Goal: Information Seeking & Learning: Learn about a topic

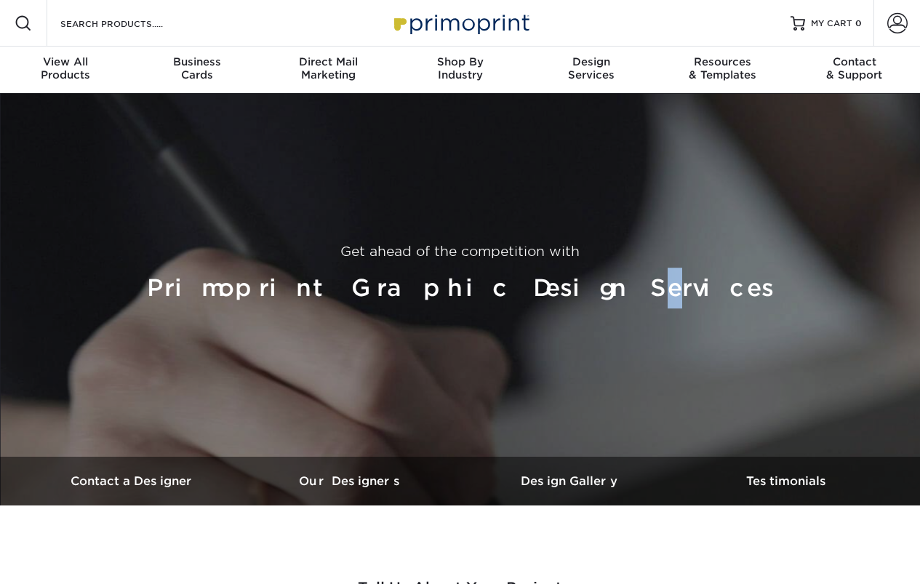
drag, startPoint x: 598, startPoint y: 291, endPoint x: 647, endPoint y: 308, distance: 52.4
click at [615, 293] on h1 "Primoprint Graphic Design Services" at bounding box center [460, 288] width 861 height 41
click at [651, 310] on div "Get ahead of the competition with Primoprint Graphic Design Services" at bounding box center [460, 275] width 872 height 364
drag, startPoint x: 654, startPoint y: 332, endPoint x: 629, endPoint y: 278, distance: 58.9
click at [686, 329] on div "Get ahead of the competition with Primoprint Graphic Design Services" at bounding box center [460, 275] width 872 height 364
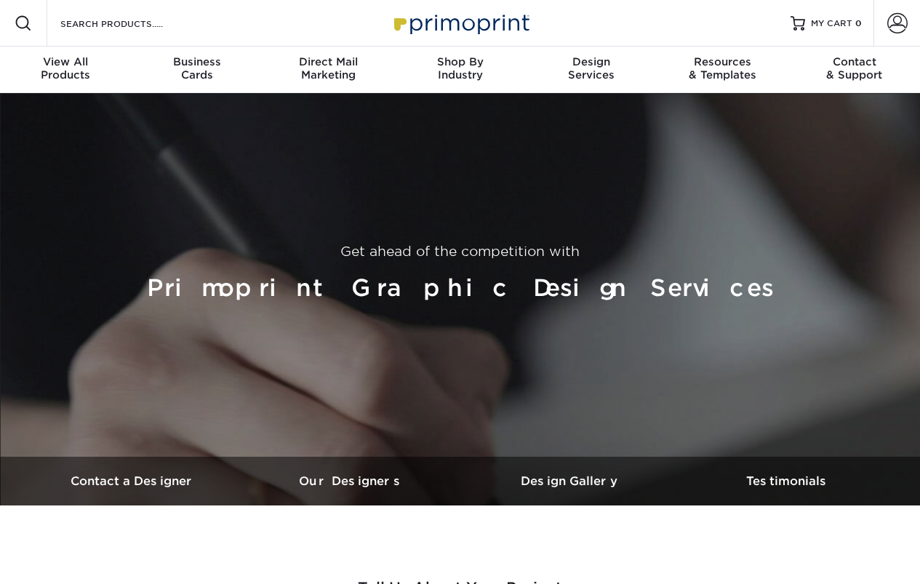
drag, startPoint x: 499, startPoint y: 313, endPoint x: 469, endPoint y: 292, distance: 36.1
click at [487, 306] on div "Get ahead of the competition with Primoprint Graphic Design Services" at bounding box center [460, 275] width 872 height 364
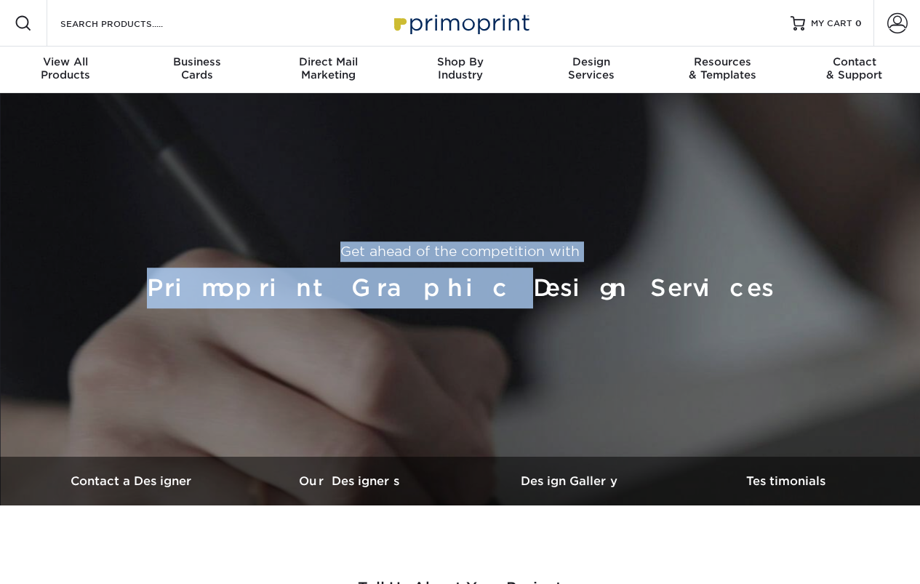
click at [434, 270] on h1 "Primoprint Graphic Design Services" at bounding box center [460, 288] width 861 height 41
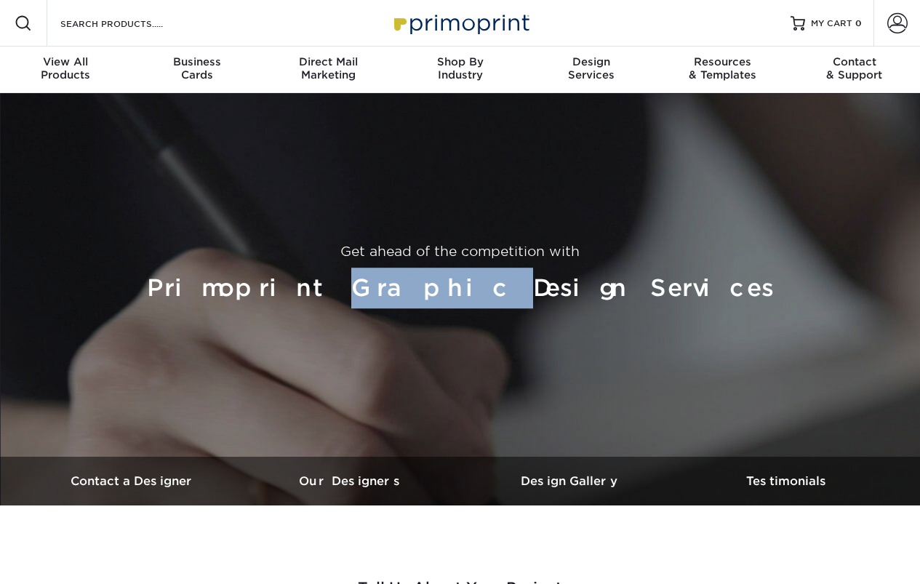
click at [434, 270] on h1 "Primoprint Graphic Design Services" at bounding box center [460, 288] width 861 height 41
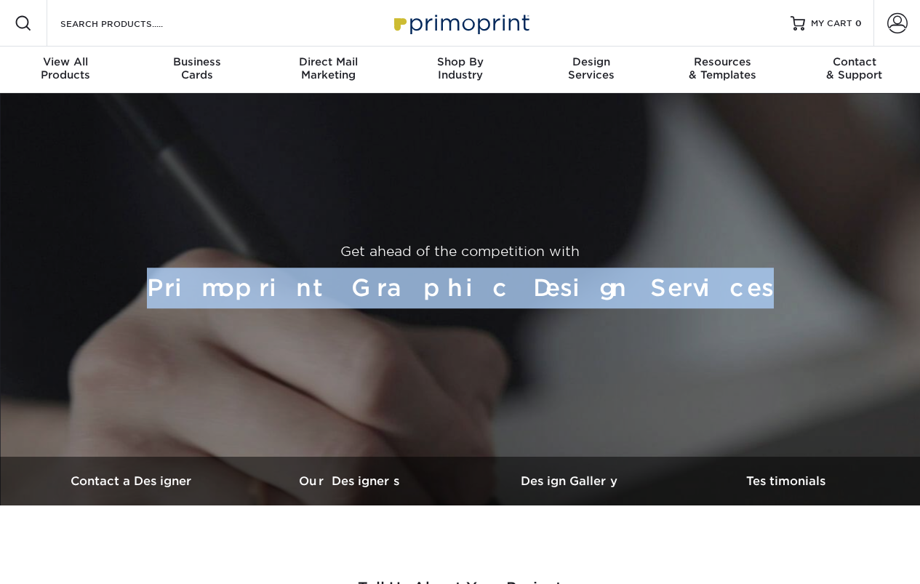
click at [434, 270] on h1 "Primoprint Graphic Design Services" at bounding box center [460, 288] width 861 height 41
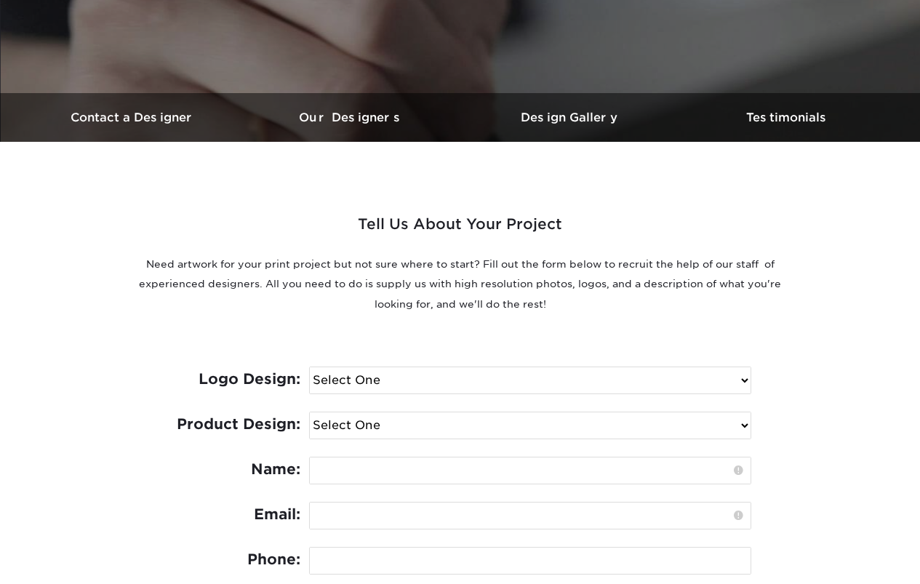
click at [462, 212] on h2 "Tell Us About Your Project" at bounding box center [460, 230] width 654 height 37
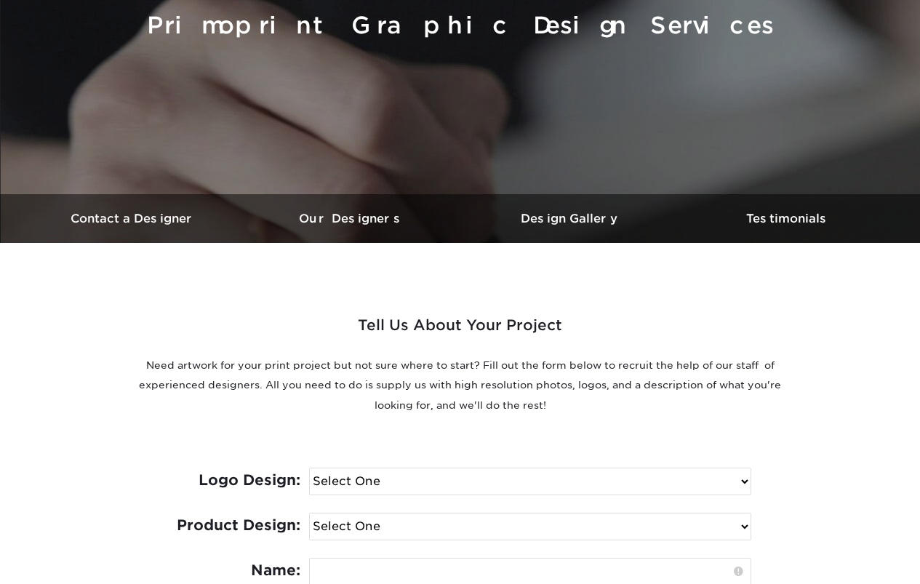
scroll to position [218, 0]
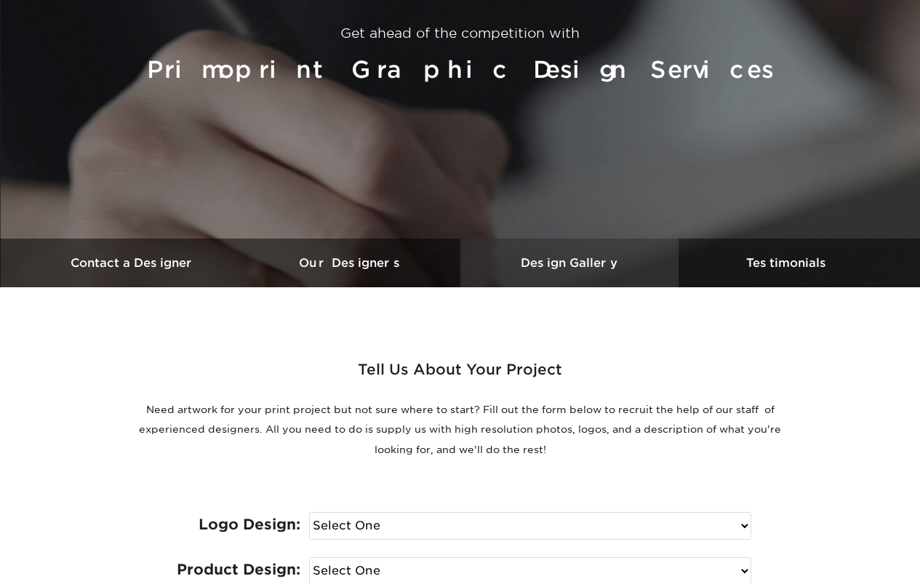
click at [550, 283] on link "Design Gallery" at bounding box center [569, 262] width 218 height 49
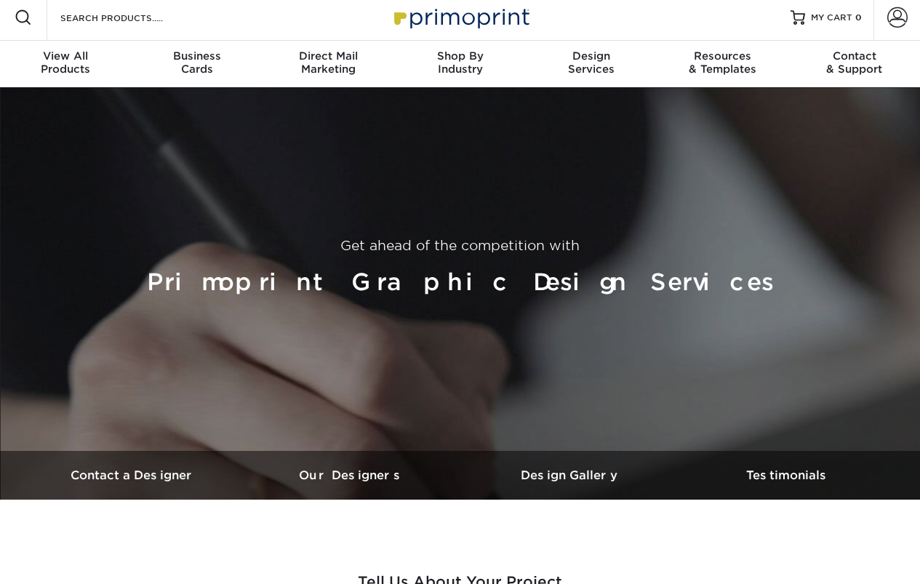
scroll to position [0, 0]
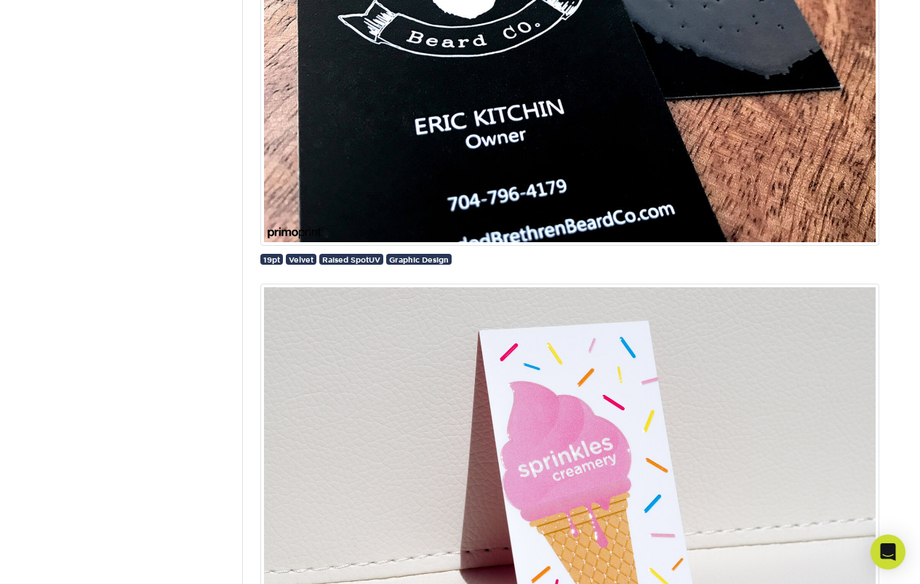
scroll to position [4290, 0]
